Goal: Information Seeking & Learning: Learn about a topic

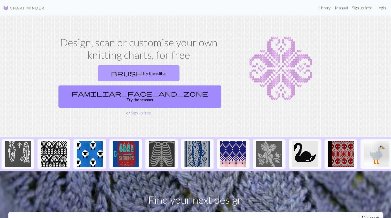
click at [107, 74] on link "brush Try the editor" at bounding box center [139, 73] width 82 height 16
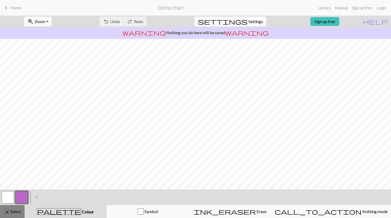
click at [15, 211] on span "Select" at bounding box center [16, 211] width 12 height 5
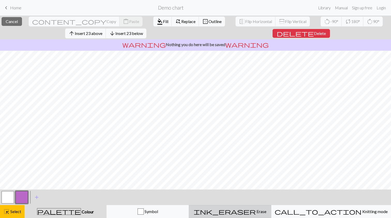
click at [256, 212] on span "Erase" at bounding box center [261, 211] width 11 height 5
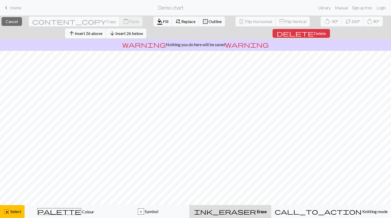
click at [260, 213] on span "Erase" at bounding box center [261, 211] width 11 height 5
click at [158, 212] on span "Symbol" at bounding box center [151, 211] width 14 height 5
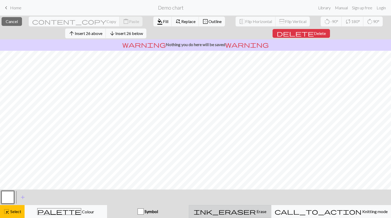
click at [245, 211] on div "ink_eraser Erase Erase" at bounding box center [230, 211] width 76 height 6
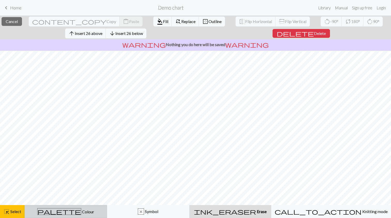
click at [76, 208] on div "palette Colour Colour" at bounding box center [66, 211] width 76 height 7
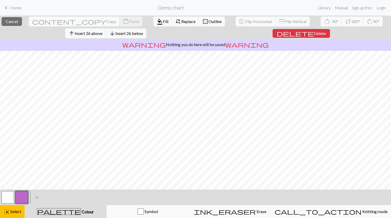
click at [11, 196] on button "button" at bounding box center [8, 197] width 12 height 12
click at [11, 196] on div "Edit colour Name MC Use advanced picker workspace_premium Become a Pro user to …" at bounding box center [195, 109] width 391 height 218
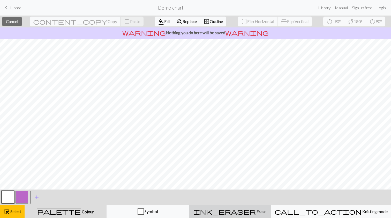
click at [251, 211] on span "ink_eraser" at bounding box center [225, 211] width 62 height 7
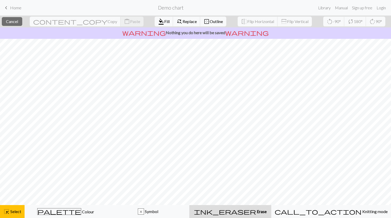
click at [245, 210] on span "ink_eraser" at bounding box center [225, 211] width 62 height 7
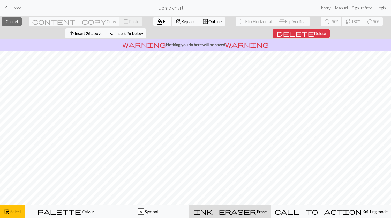
click at [163, 21] on span "Fill" at bounding box center [165, 21] width 5 height 5
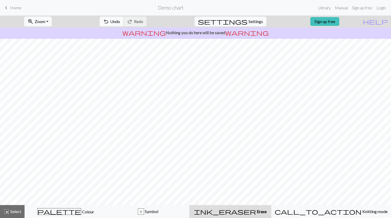
click at [151, 21] on div "undo Undo Undo redo Redo Redo" at bounding box center [123, 22] width 55 height 12
click at [120, 20] on span "Undo" at bounding box center [115, 21] width 10 height 5
click at [54, 212] on div "palette Colour Colour" at bounding box center [66, 211] width 76 height 7
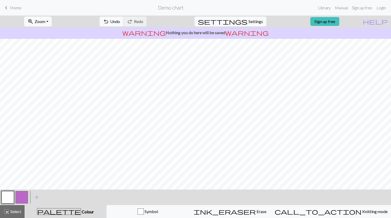
click at [24, 199] on button "button" at bounding box center [22, 197] width 12 height 12
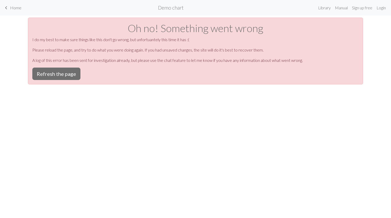
scroll to position [0, 0]
click at [65, 76] on button "Refresh the page" at bounding box center [56, 74] width 48 height 12
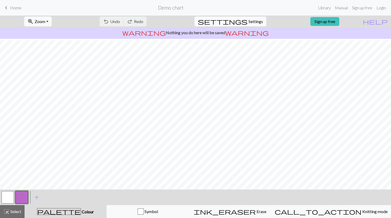
scroll to position [9, 0]
click at [56, 212] on div "palette Colour Colour" at bounding box center [66, 211] width 76 height 7
click at [64, 211] on span "palette" at bounding box center [58, 211] width 43 height 7
click at [27, 196] on button "button" at bounding box center [22, 197] width 12 height 12
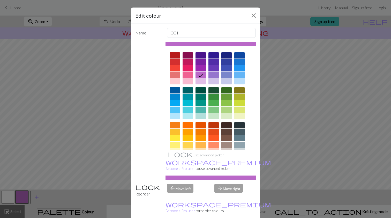
click at [36, 196] on div "Edit colour Name CC1 Use advanced picker workspace_premium Become a Pro user to…" at bounding box center [195, 109] width 391 height 218
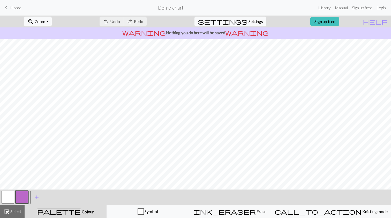
click at [24, 197] on button "button" at bounding box center [22, 197] width 12 height 12
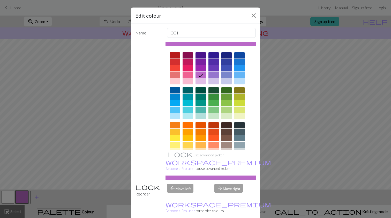
click at [201, 103] on div at bounding box center [201, 103] width 10 height 6
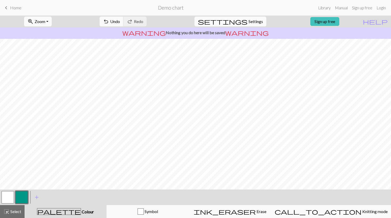
click at [253, 19] on span "Settings" at bounding box center [256, 21] width 14 height 6
select select "aran"
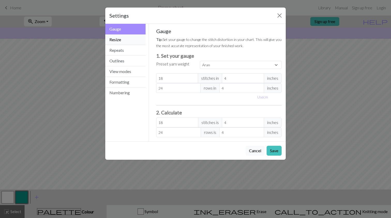
click at [124, 41] on button "Resize" at bounding box center [125, 39] width 40 height 11
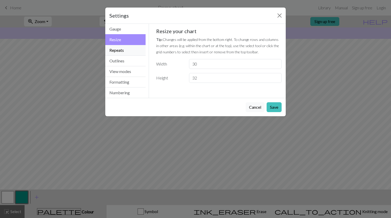
click at [124, 48] on button "Repeats" at bounding box center [125, 50] width 40 height 11
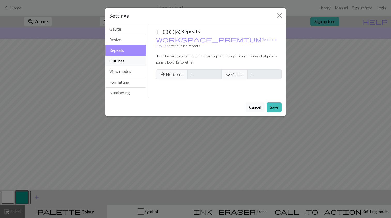
click at [124, 62] on button "Outlines" at bounding box center [125, 61] width 40 height 11
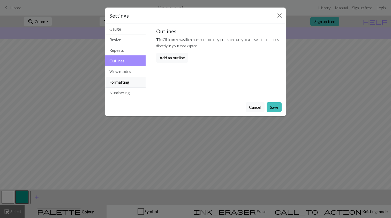
click at [124, 77] on button "Formatting" at bounding box center [125, 82] width 40 height 11
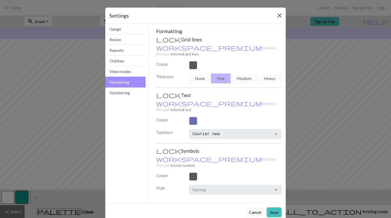
click at [281, 14] on button "Close" at bounding box center [280, 15] width 8 height 8
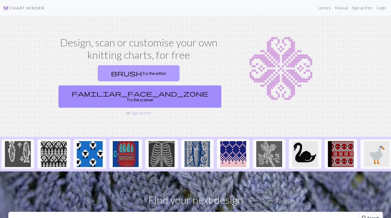
click at [109, 72] on link "brush Try the editor" at bounding box center [139, 73] width 82 height 16
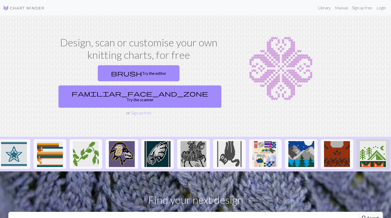
scroll to position [0, 507]
click at [205, 212] on input "text" at bounding box center [183, 218] width 350 height 12
type input "fish"
click at [370, 212] on button "search Search" at bounding box center [370, 218] width 25 height 12
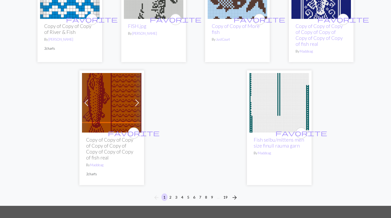
scroll to position [1316, 0]
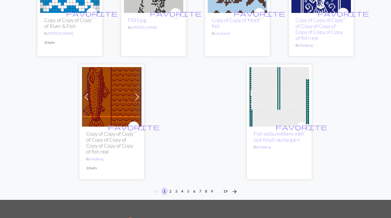
click at [171, 187] on button "2" at bounding box center [171, 191] width 6 height 8
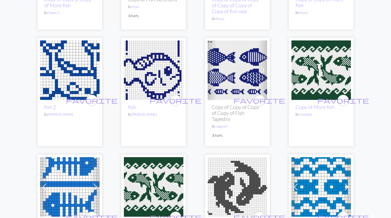
scroll to position [908, 0]
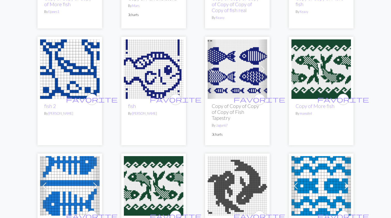
click at [239, 47] on img at bounding box center [238, 69] width 60 height 60
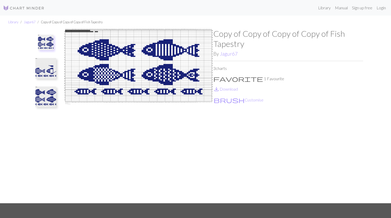
click at [48, 70] on img at bounding box center [45, 68] width 21 height 21
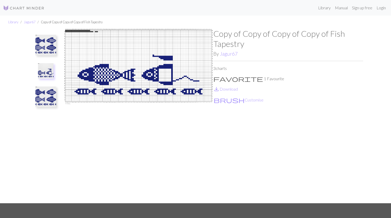
click at [50, 47] on img at bounding box center [45, 45] width 21 height 21
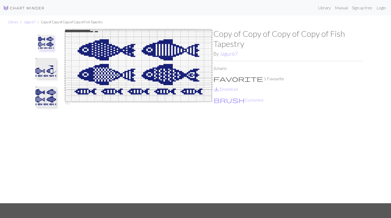
click at [50, 97] on img at bounding box center [45, 96] width 21 height 21
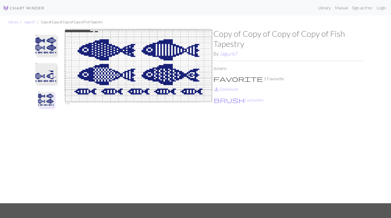
click at [49, 47] on img at bounding box center [45, 45] width 21 height 21
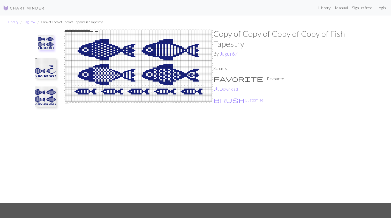
click at [51, 94] on img at bounding box center [45, 96] width 21 height 21
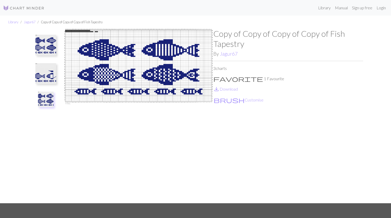
click at [45, 75] on img at bounding box center [45, 73] width 21 height 21
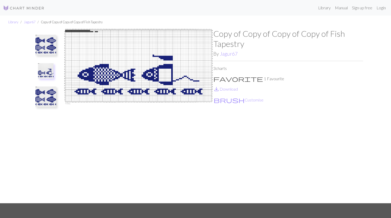
click at [46, 53] on img at bounding box center [45, 45] width 21 height 21
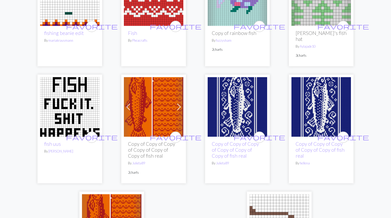
scroll to position [1312, 0]
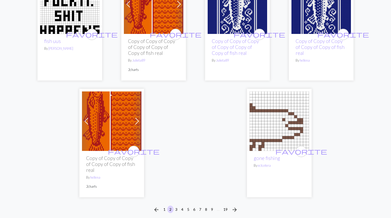
click at [177, 206] on button "3" at bounding box center [176, 210] width 6 height 8
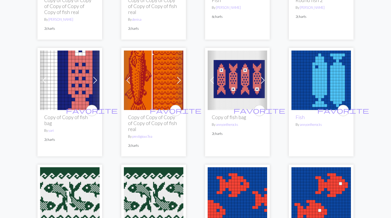
scroll to position [137, 0]
click at [238, 76] on img at bounding box center [238, 80] width 60 height 60
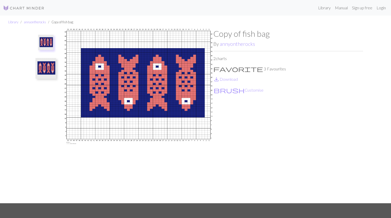
click at [49, 68] on img at bounding box center [45, 68] width 21 height 21
click at [48, 51] on img at bounding box center [45, 45] width 21 height 21
click at [48, 66] on img at bounding box center [45, 68] width 21 height 21
click at [232, 90] on button "brush Customise" at bounding box center [239, 90] width 50 height 7
